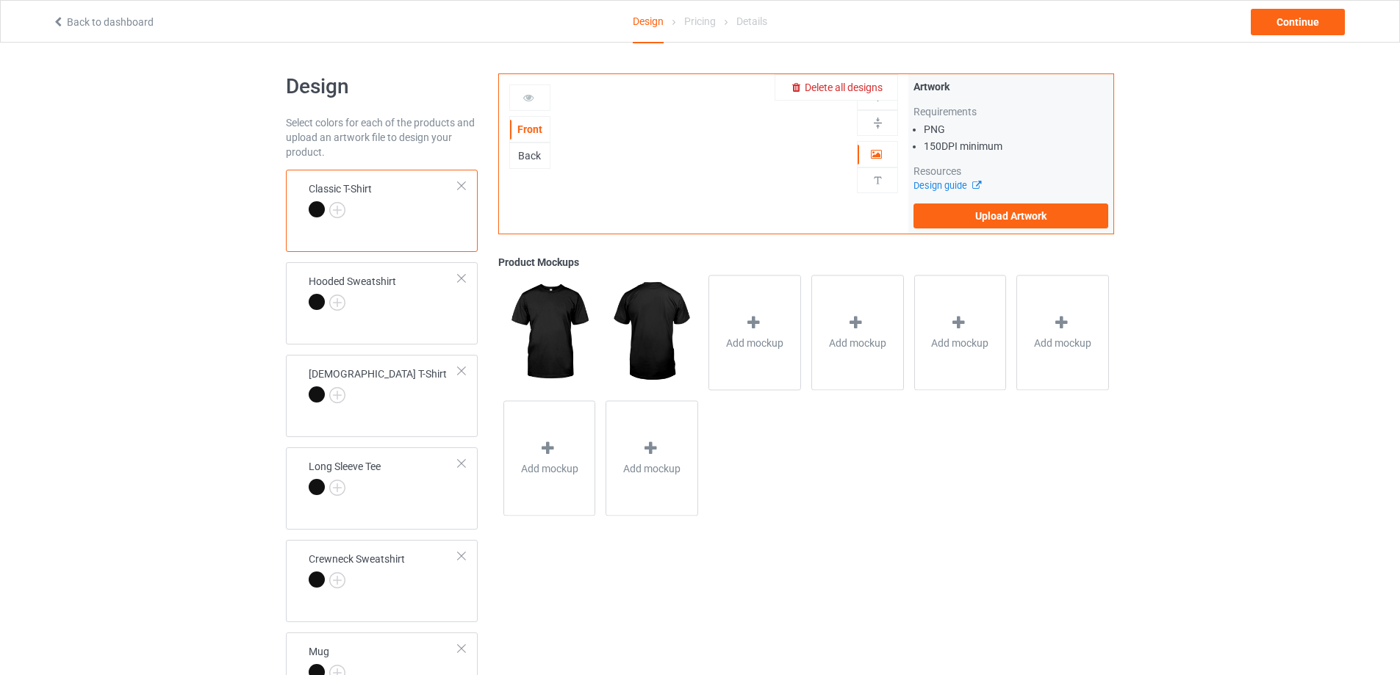
click at [871, 85] on span "Delete all designs" at bounding box center [843, 88] width 78 height 12
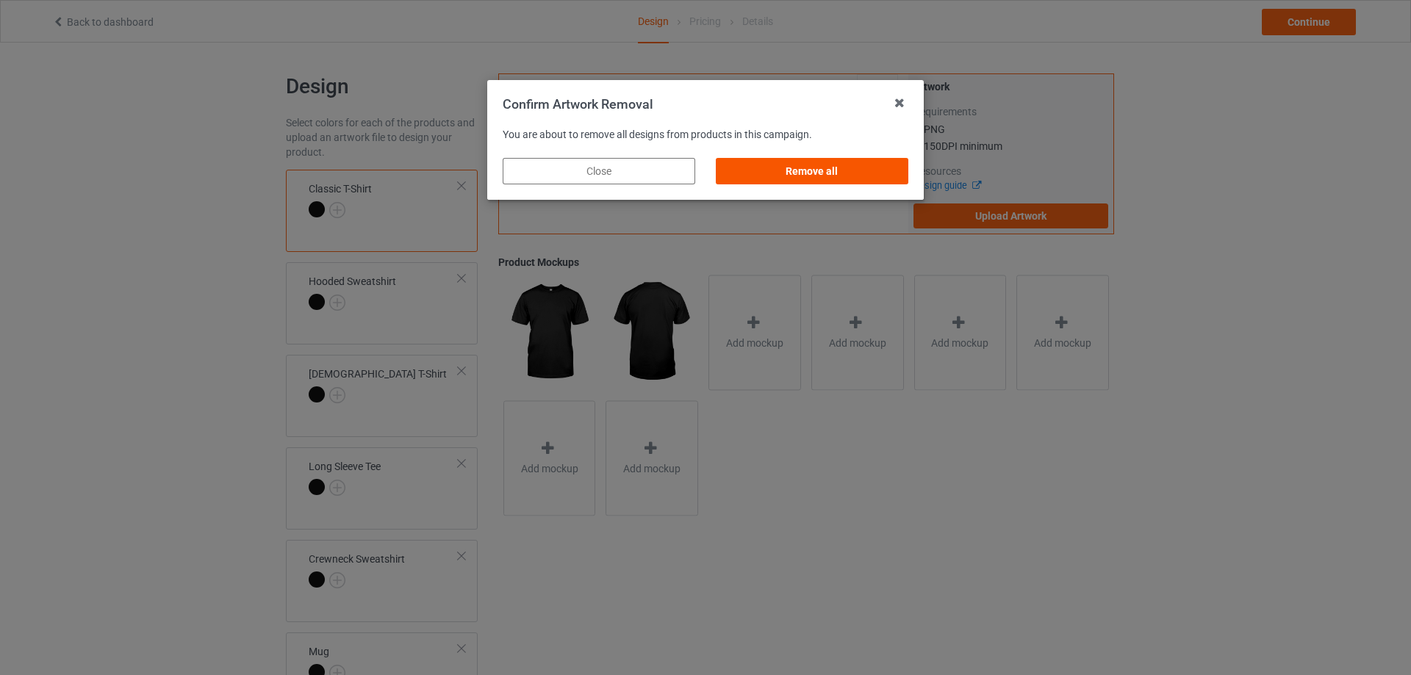
click at [860, 179] on div "Remove all" at bounding box center [812, 171] width 192 height 26
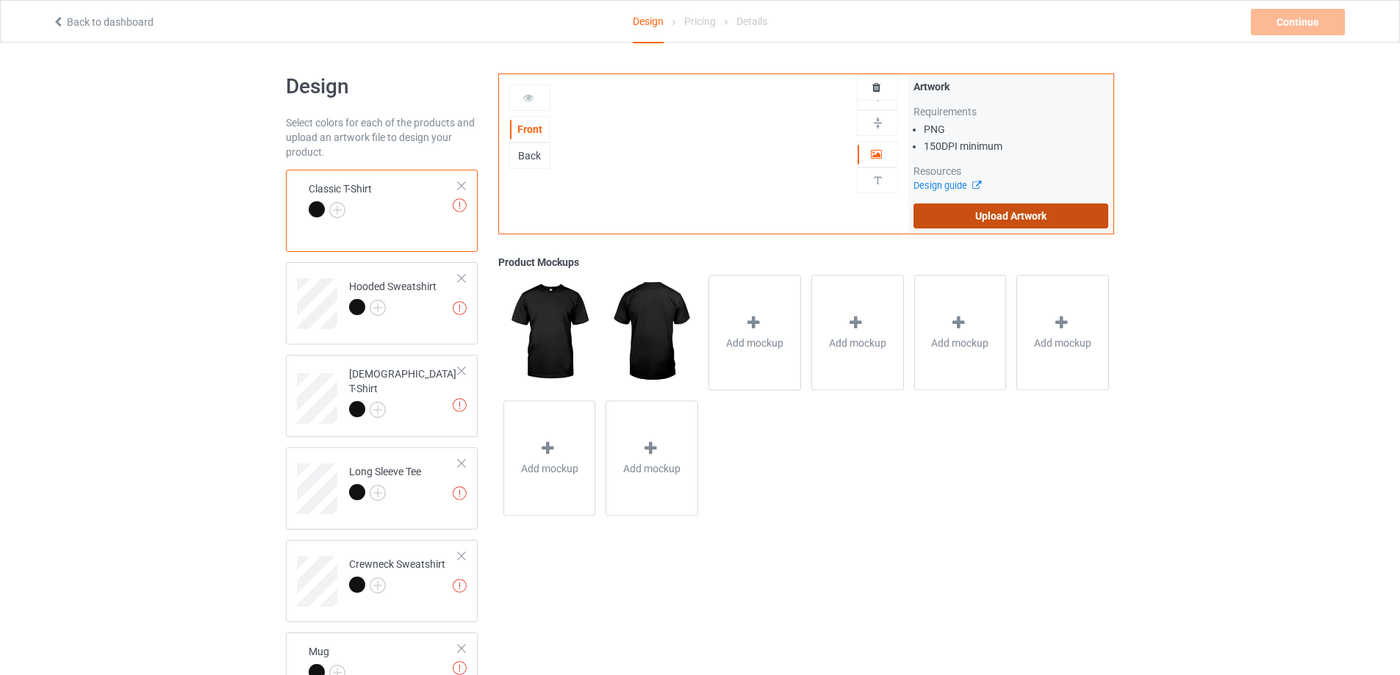
click at [957, 204] on label "Upload Artwork" at bounding box center [1010, 216] width 195 height 25
click at [0, 0] on input "Upload Artwork" at bounding box center [0, 0] width 0 height 0
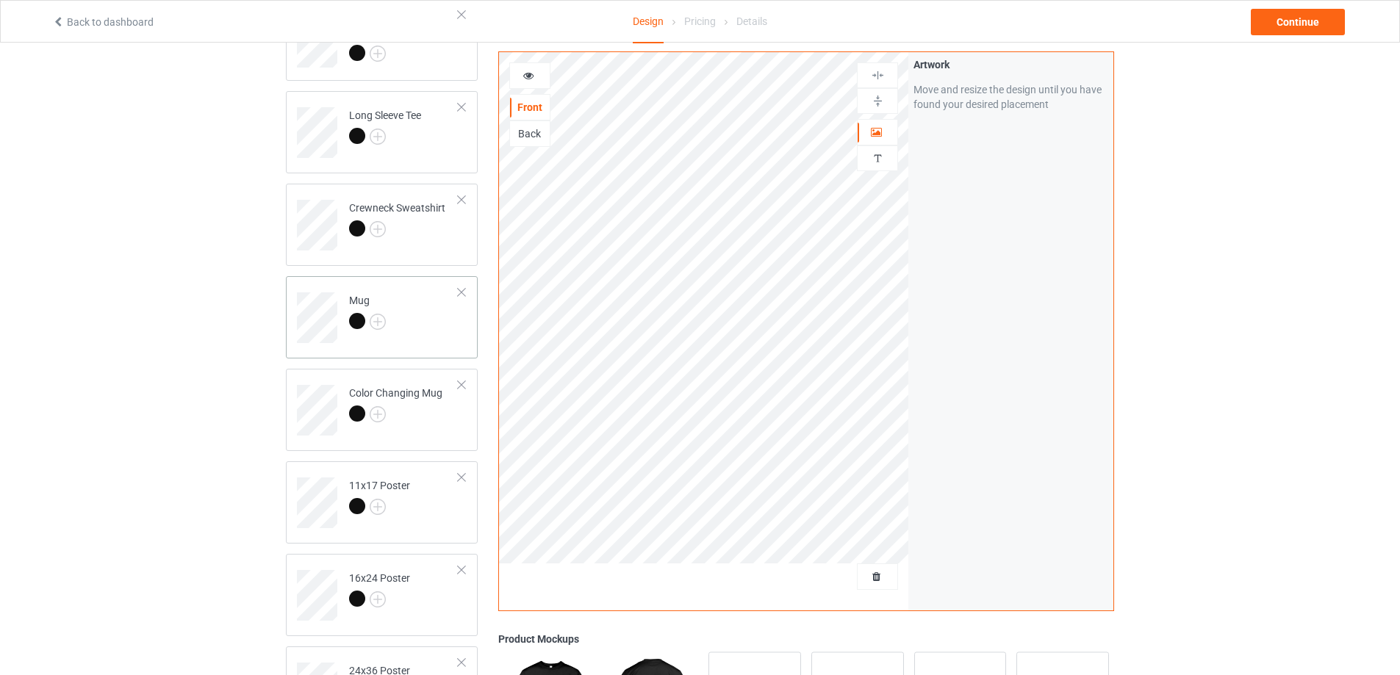
scroll to position [367, 0]
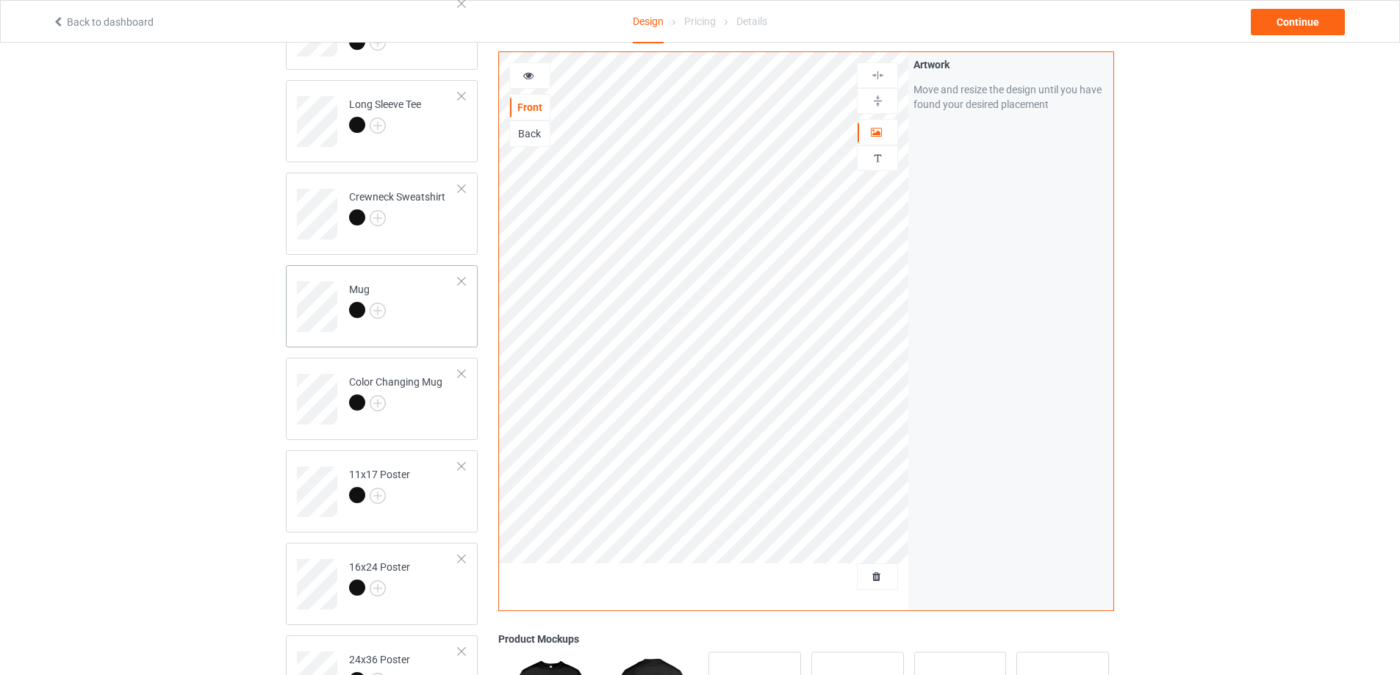
click at [423, 336] on div "Mug" at bounding box center [382, 306] width 192 height 82
click at [871, 98] on img at bounding box center [878, 101] width 14 height 14
click at [871, 101] on img at bounding box center [878, 101] width 14 height 14
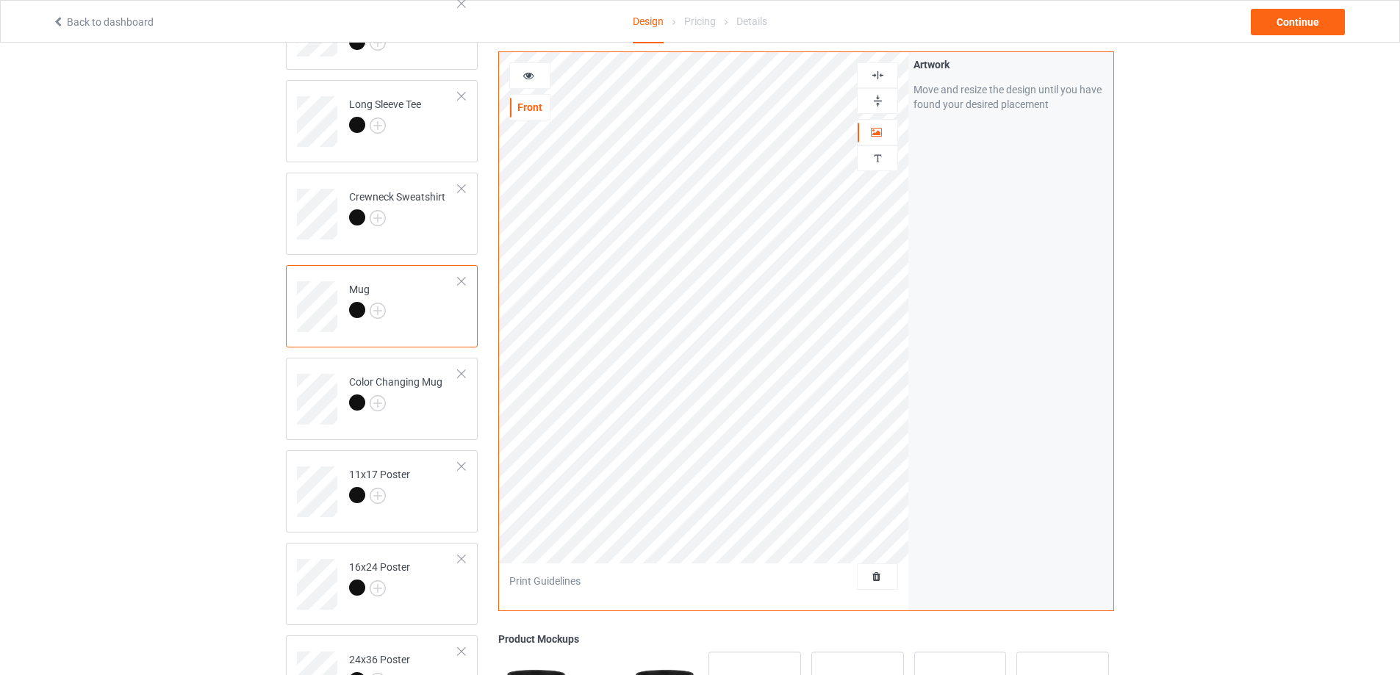
click at [871, 101] on img at bounding box center [878, 101] width 14 height 14
click at [1281, 18] on div "Continue" at bounding box center [1297, 22] width 94 height 26
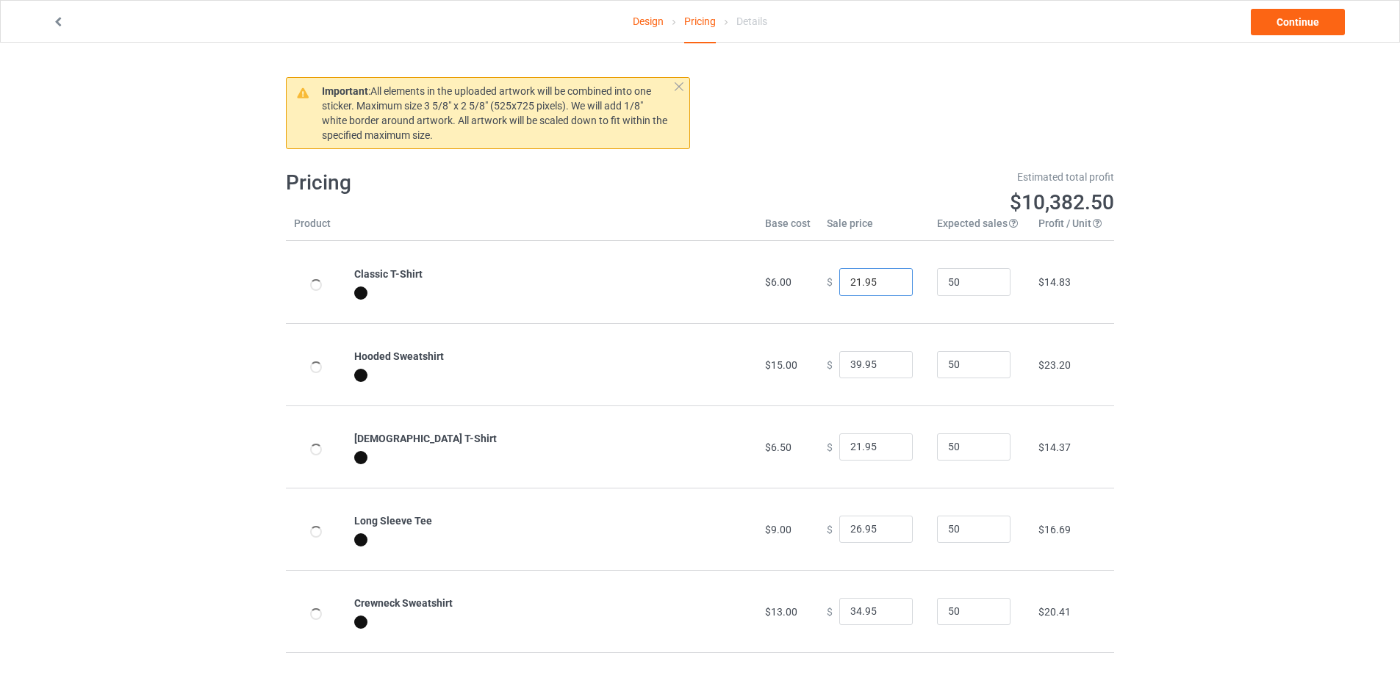
click at [869, 277] on input "21.95" at bounding box center [875, 282] width 73 height 28
type input "20.95"
type input "38.95"
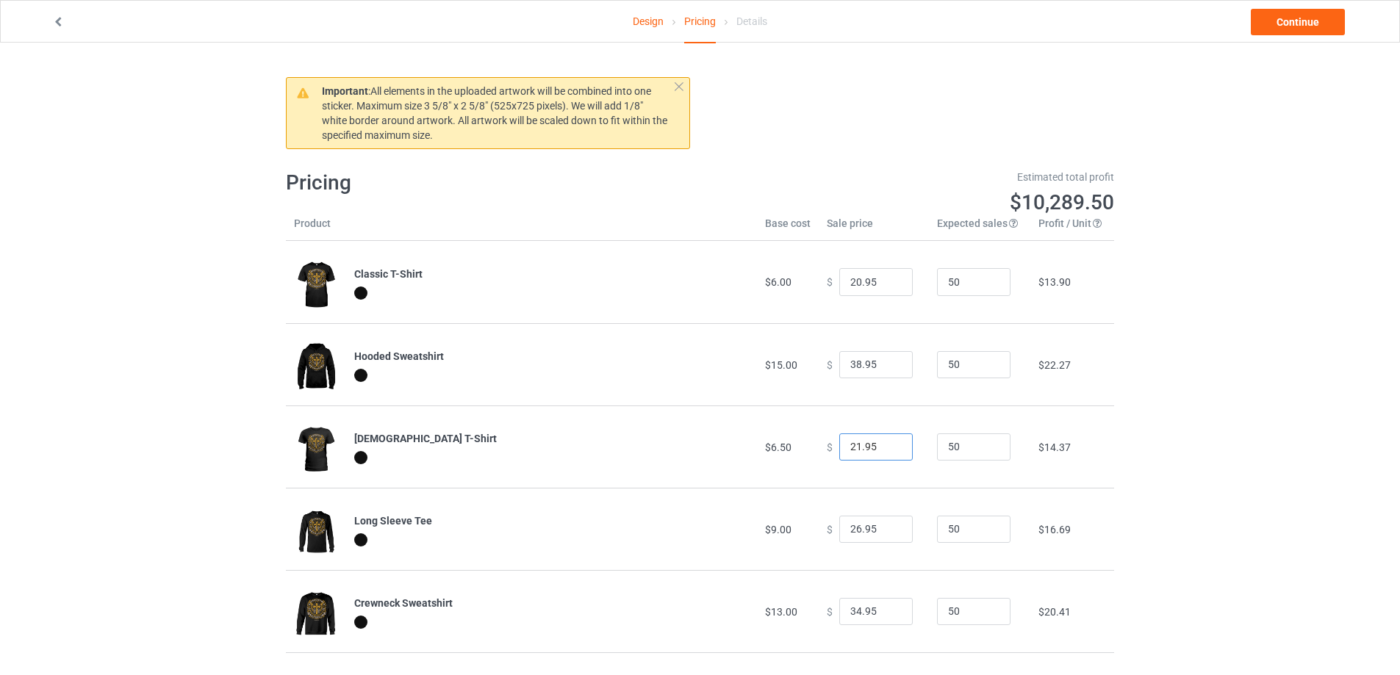
type input "20.95"
type input "25.95"
type input "33.95"
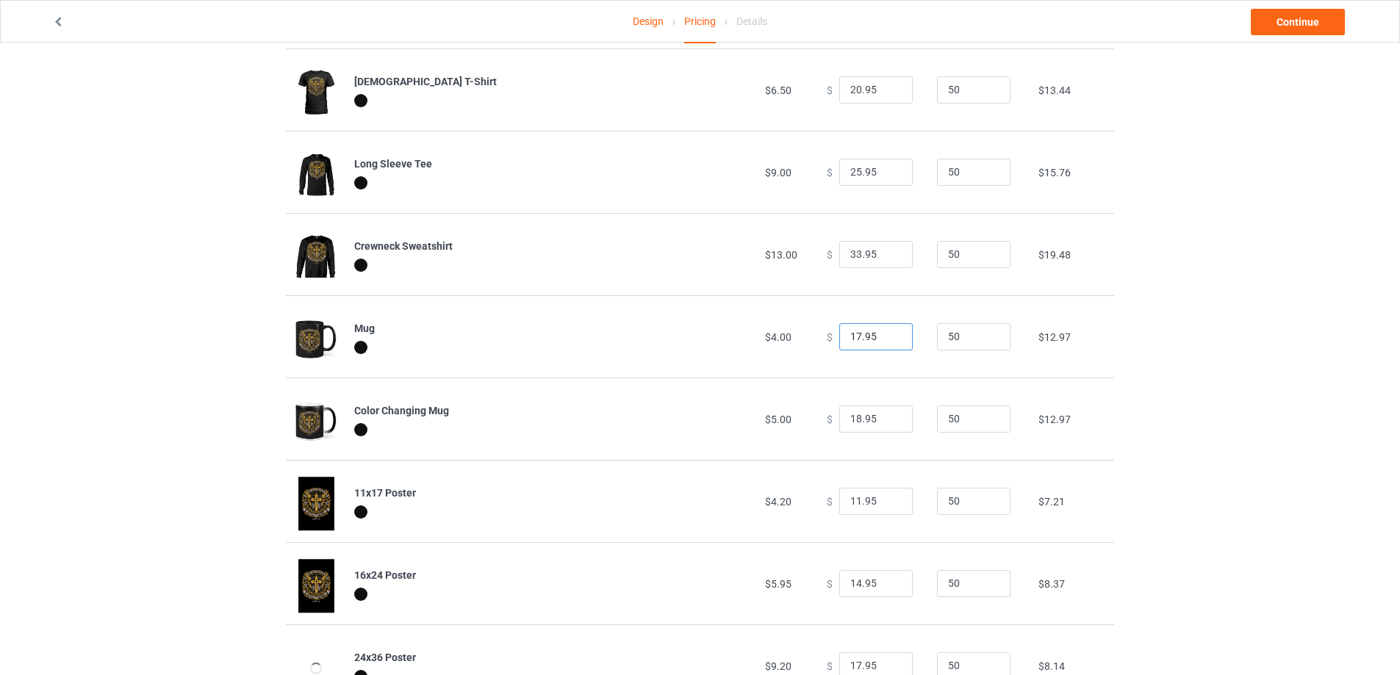
type input "16.95"
type input "17.95"
type input "10.95"
type input "13.95"
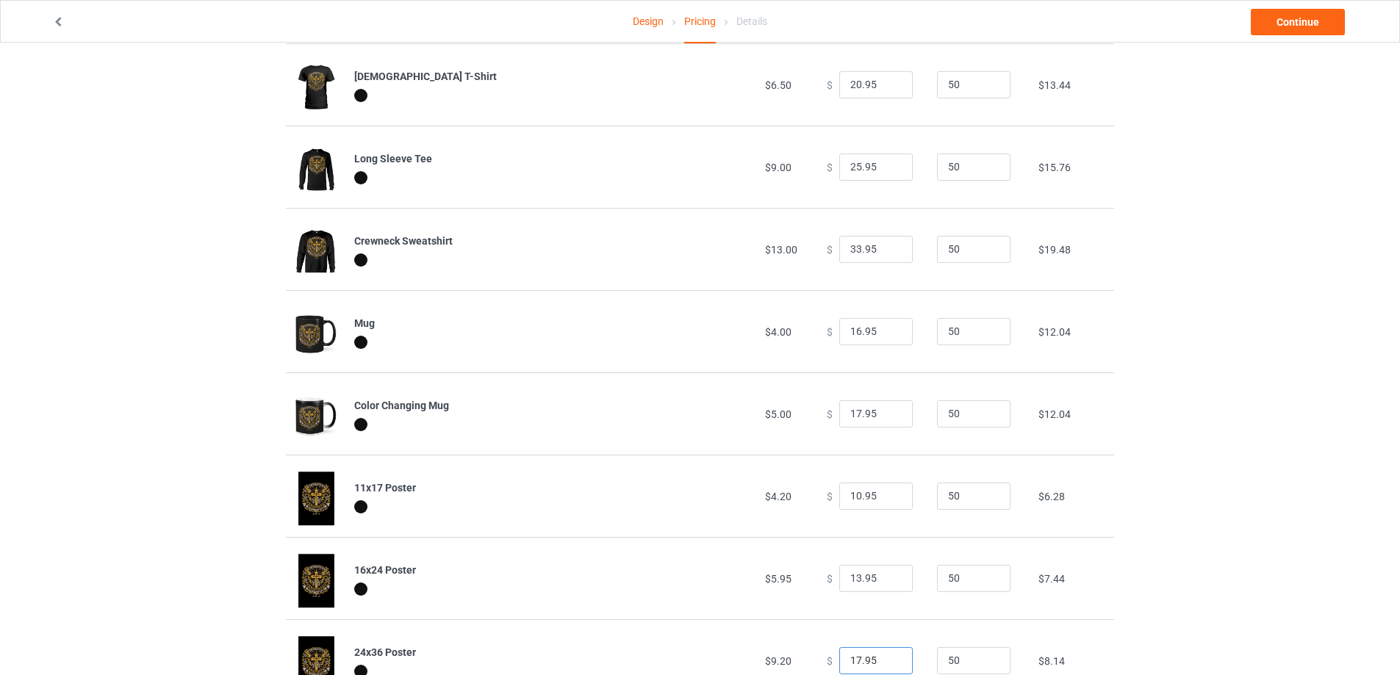
type input "16.95"
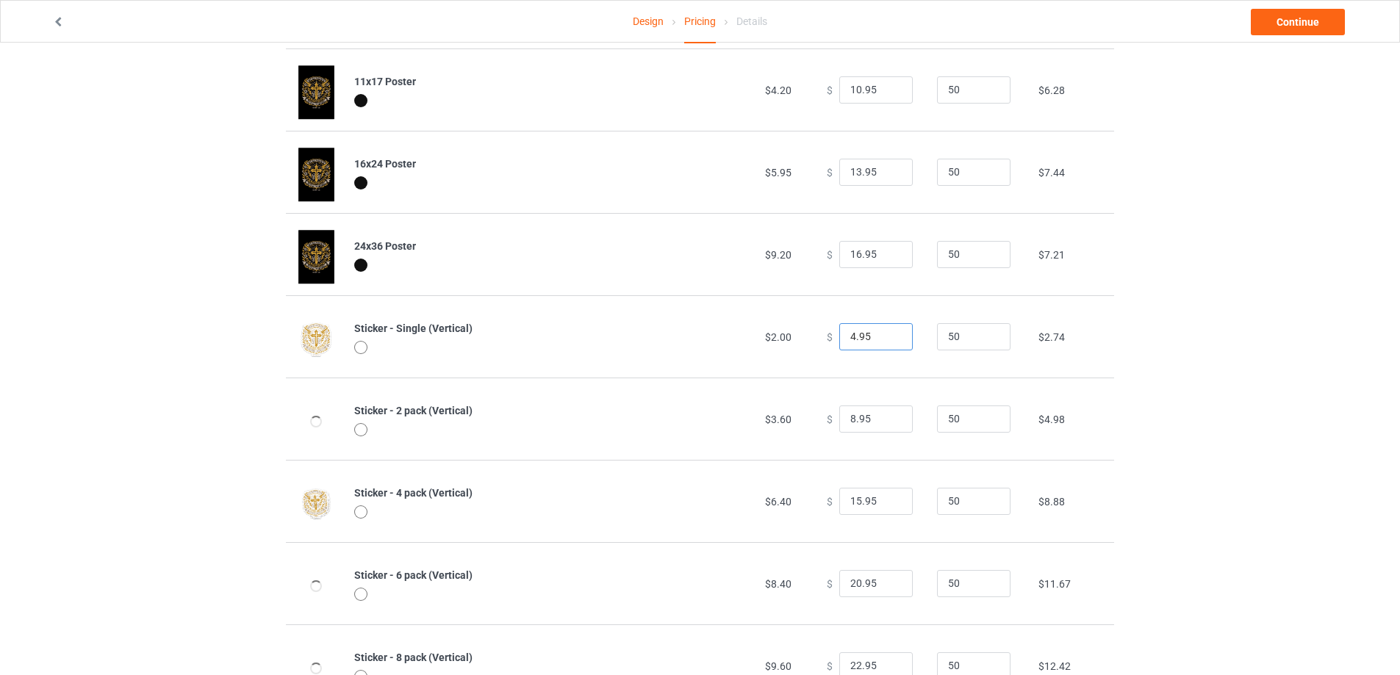
type input "3.95"
type input "7.95"
type input "14.95"
type input "19.95"
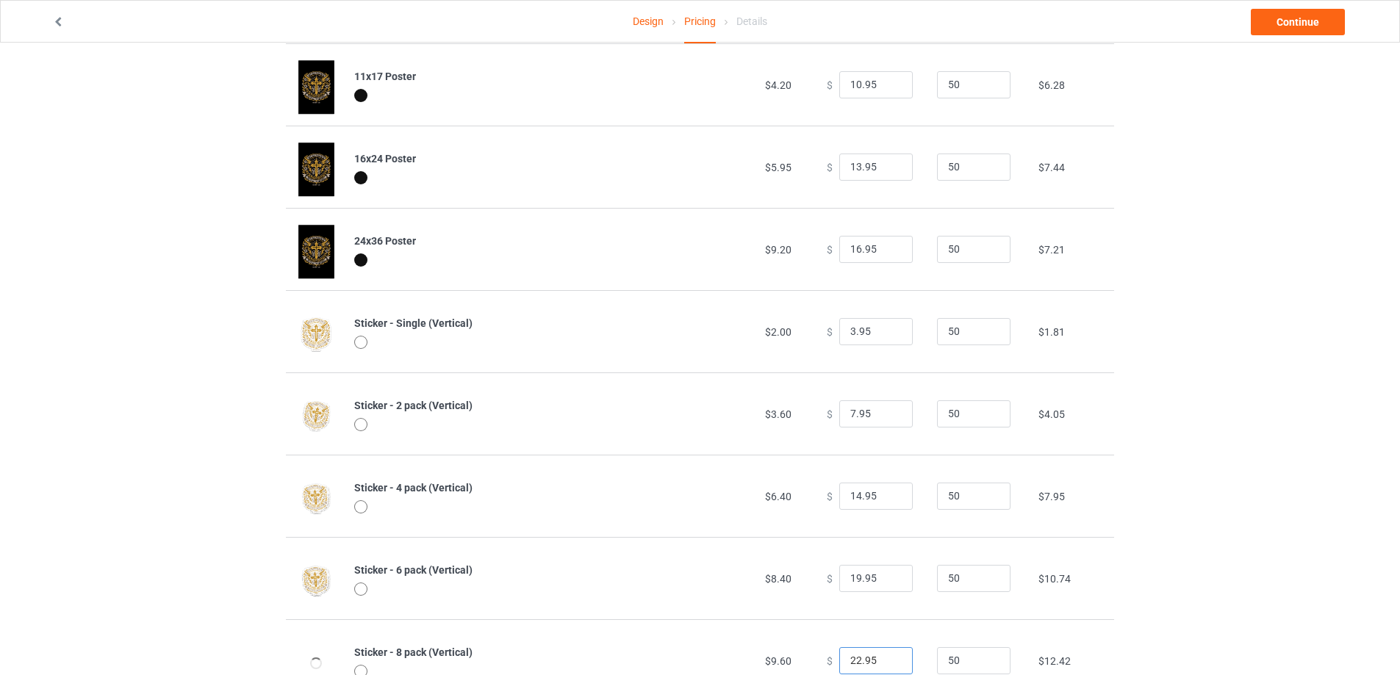
type input "21.95"
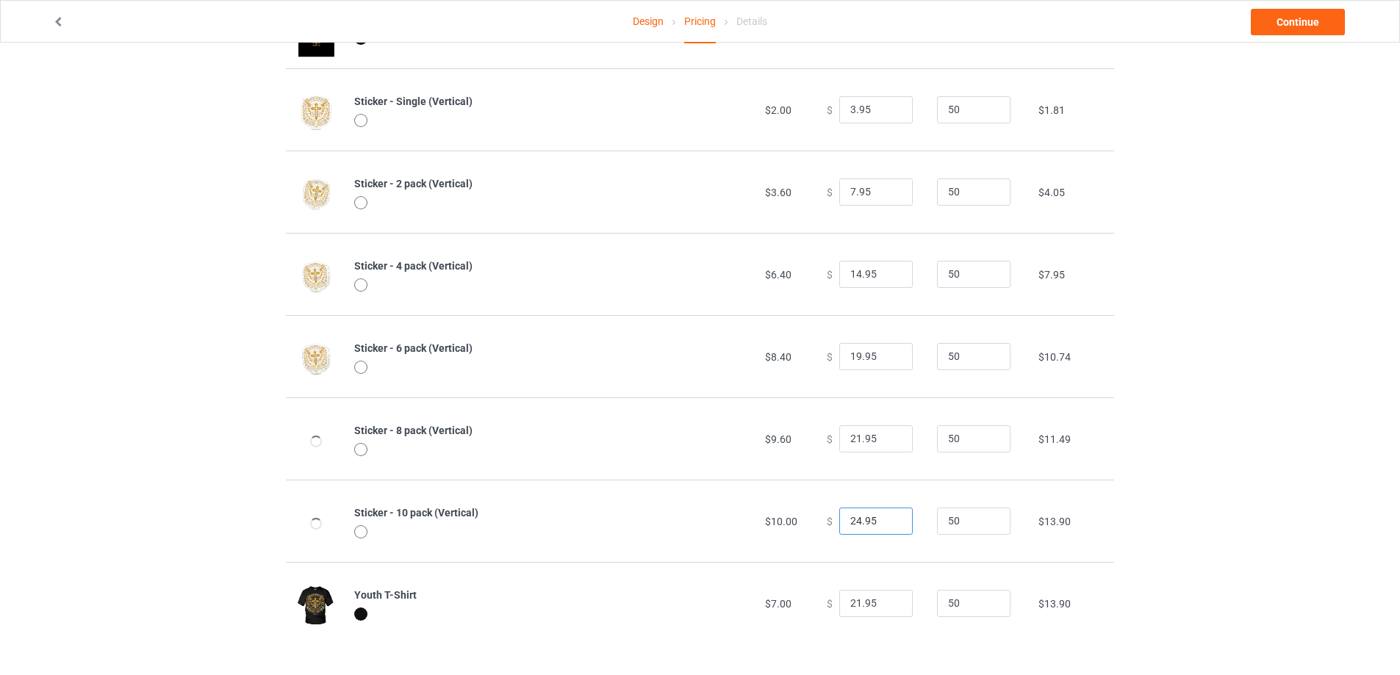
type input "23.95"
type input "20.95"
click at [1279, 21] on link "Continue" at bounding box center [1297, 22] width 94 height 26
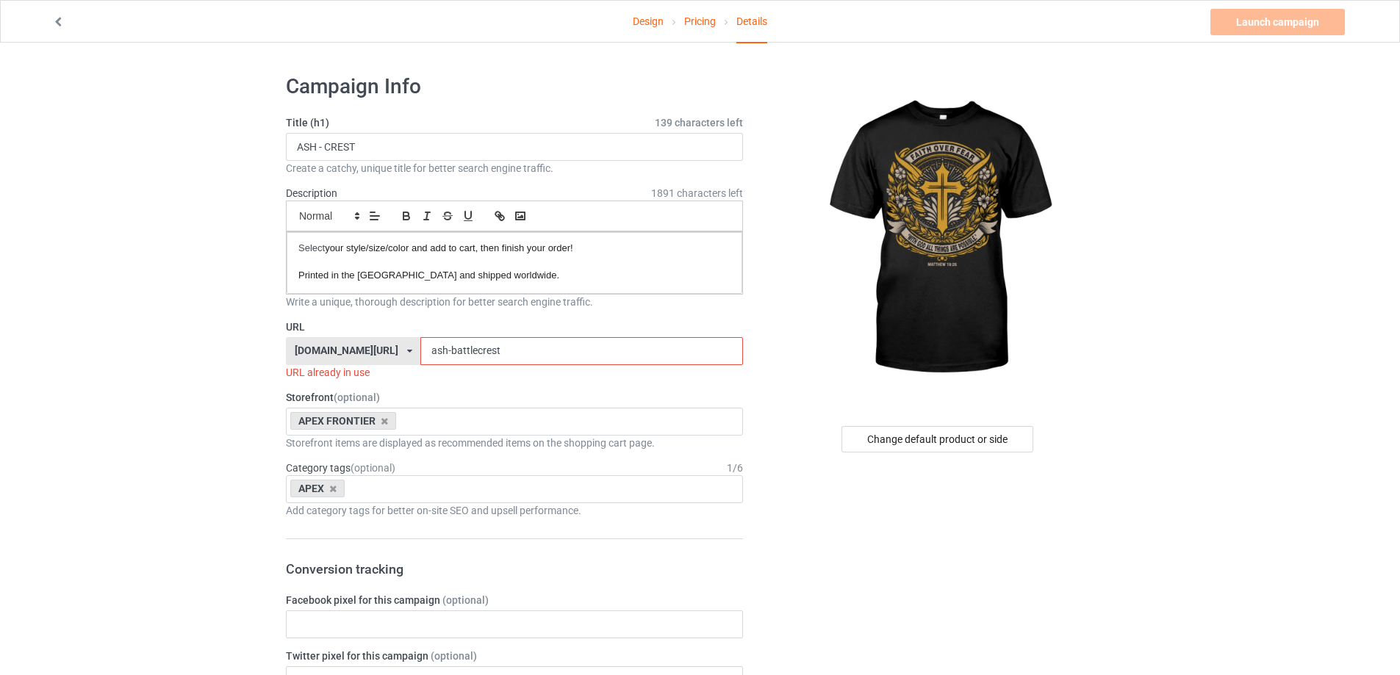
click at [367, 353] on div "[DOMAIN_NAME][URL]" at bounding box center [347, 350] width 104 height 10
click at [353, 403] on div "[DOMAIN_NAME][URL]" at bounding box center [353, 405] width 133 height 26
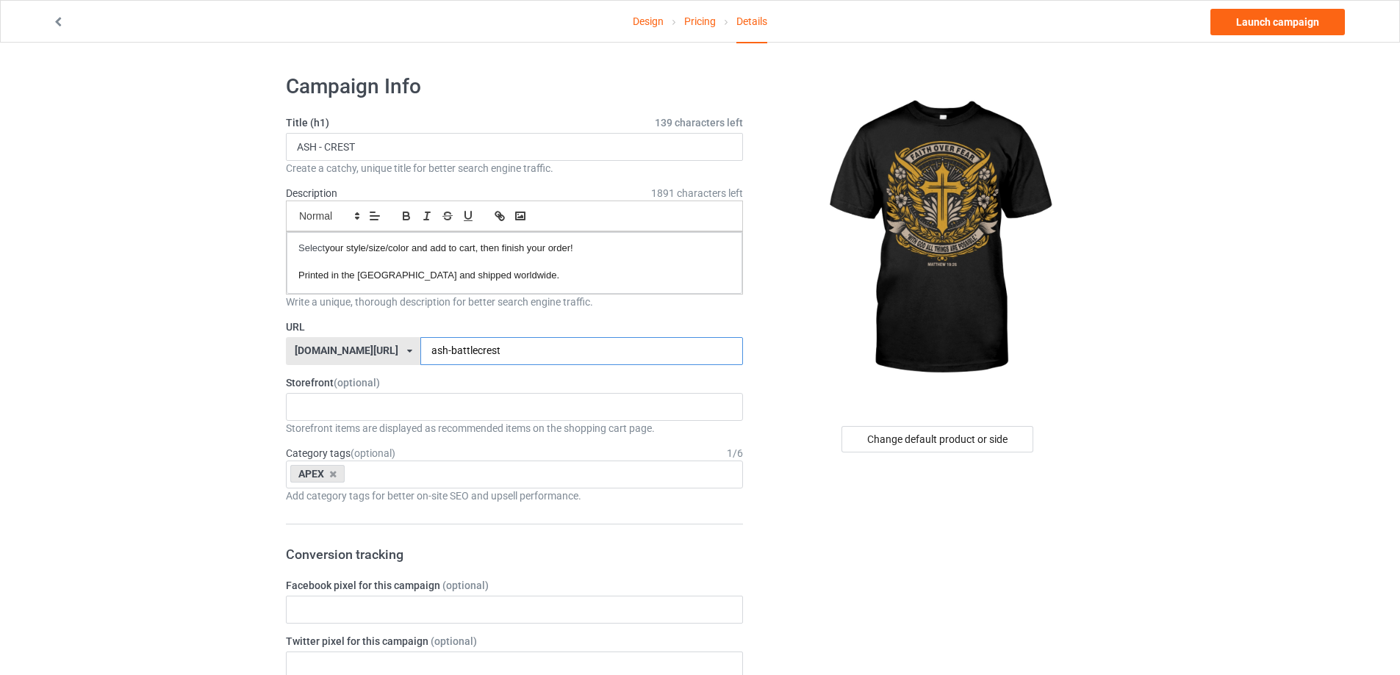
drag, startPoint x: 544, startPoint y: 347, endPoint x: 148, endPoint y: 354, distance: 395.3
type input "faith-over-fear"
drag, startPoint x: 331, startPoint y: 473, endPoint x: 394, endPoint y: 166, distance: 313.4
click at [332, 473] on icon at bounding box center [329, 474] width 7 height 10
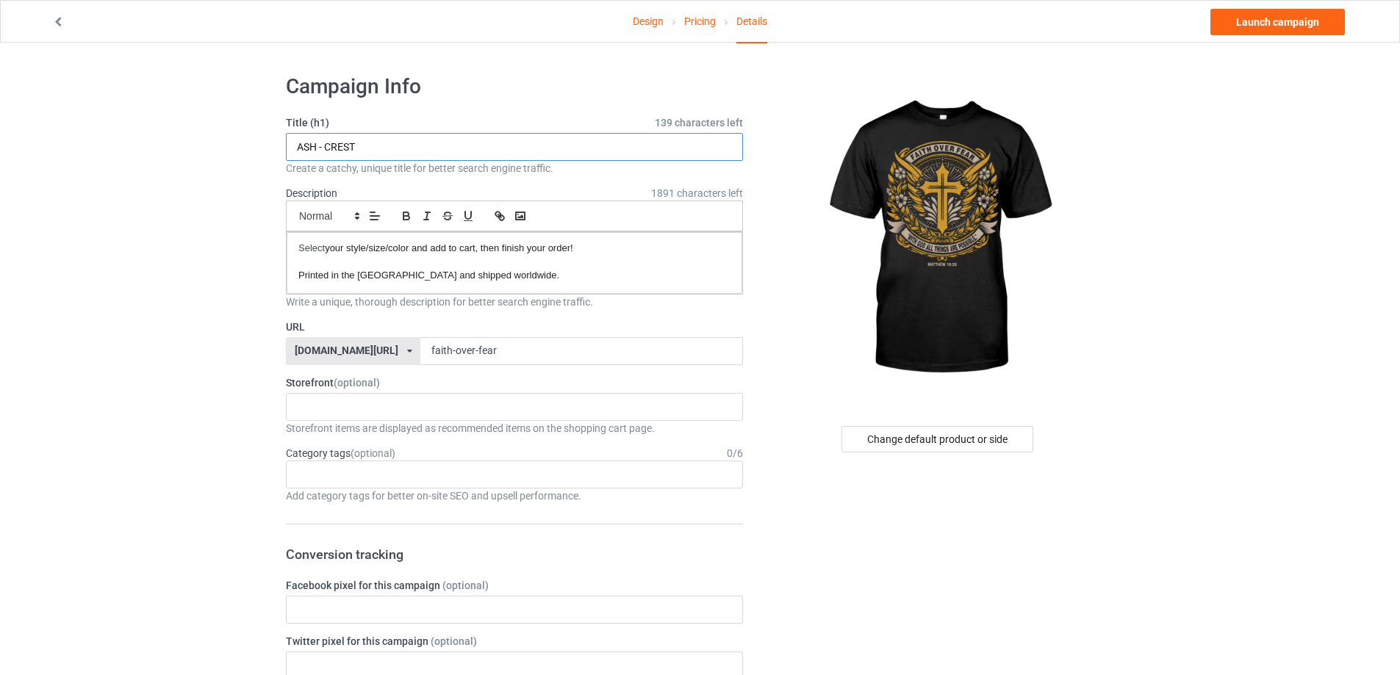
drag, startPoint x: 386, startPoint y: 148, endPoint x: 62, endPoint y: 144, distance: 324.0
type input "FAITH OVER FEAR"
click at [1275, 24] on link "Launch campaign" at bounding box center [1277, 22] width 134 height 26
